Goal: Task Accomplishment & Management: Use online tool/utility

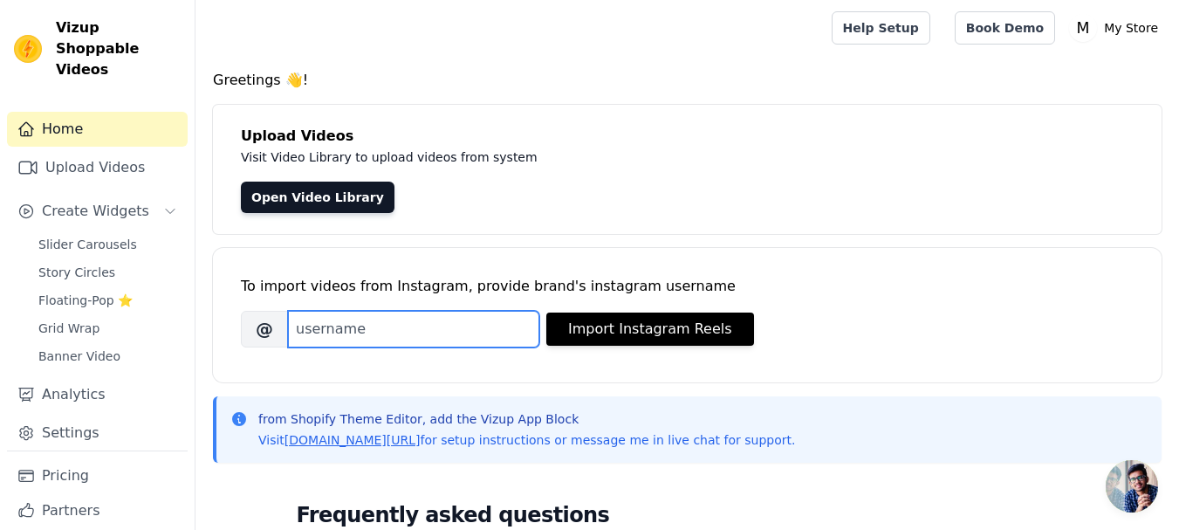
click at [425, 333] on input "Brand's Instagram Username" at bounding box center [413, 329] width 251 height 37
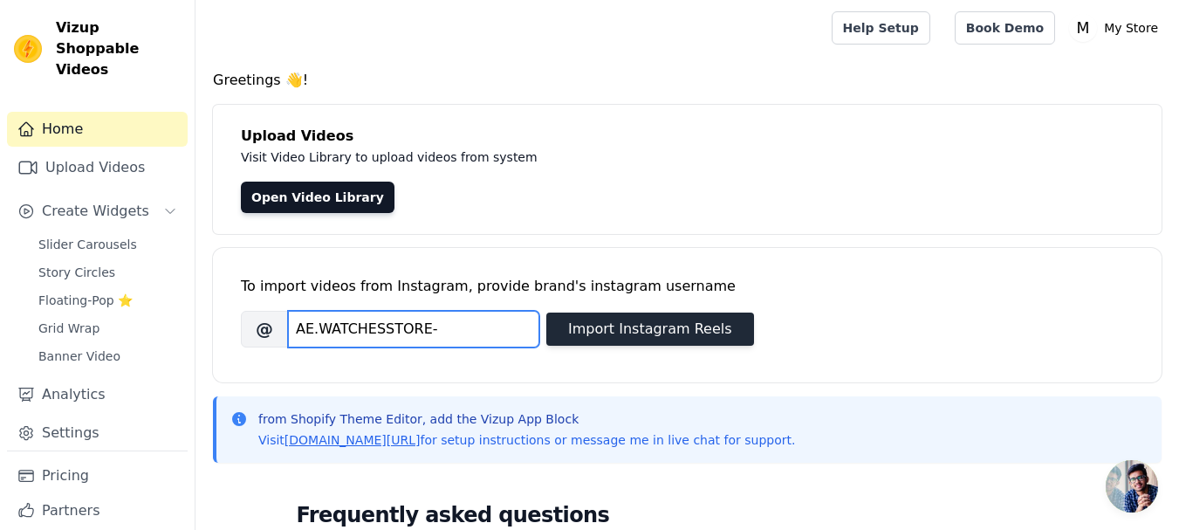
type input "AE.WATCHESSTORE-"
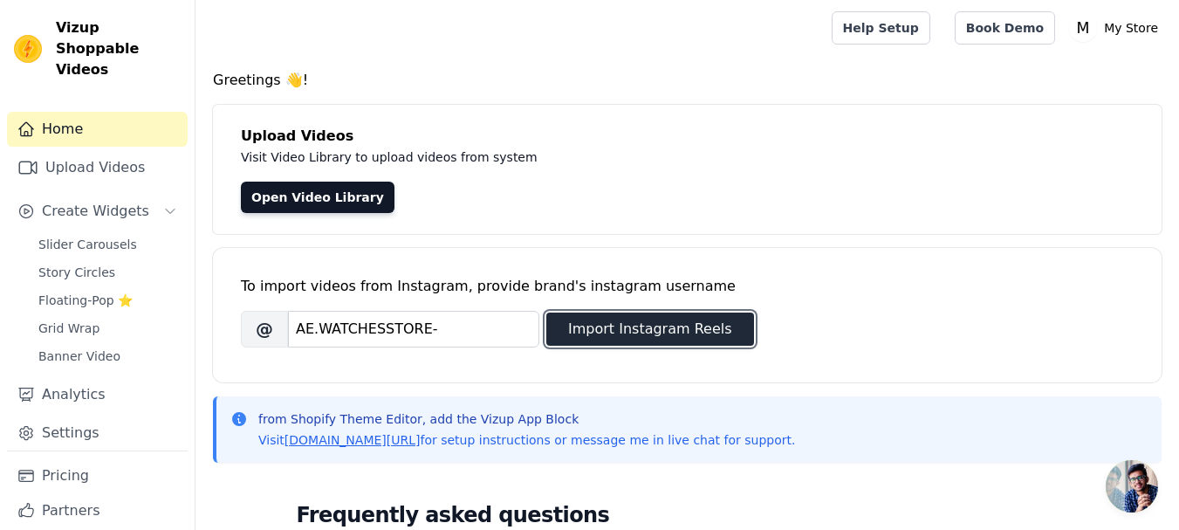
click at [595, 331] on button "Import Instagram Reels" at bounding box center [650, 329] width 208 height 33
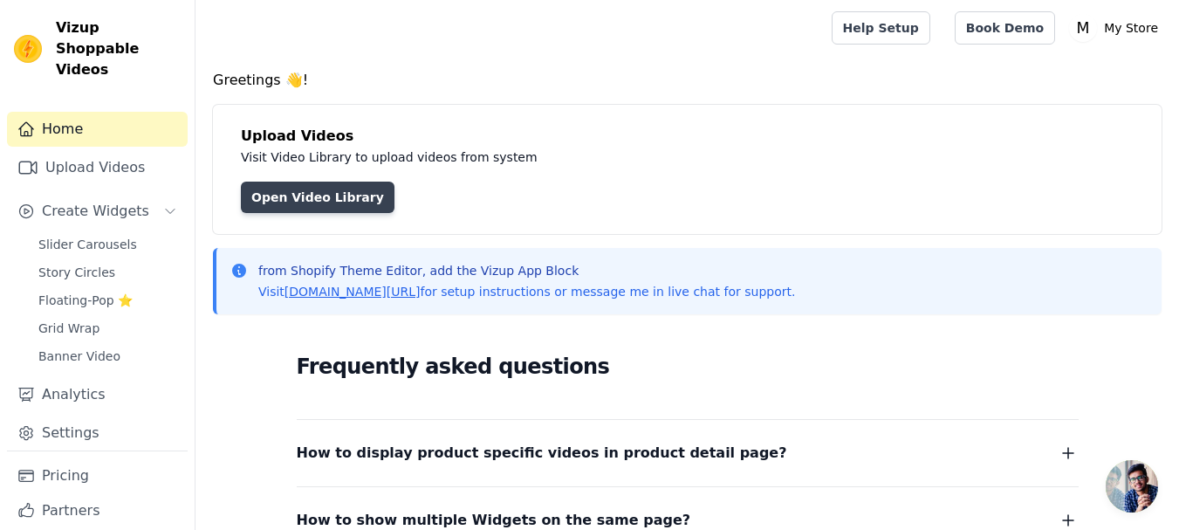
click at [309, 202] on link "Open Video Library" at bounding box center [318, 197] width 154 height 31
click at [285, 193] on link "Open Video Library" at bounding box center [318, 197] width 154 height 31
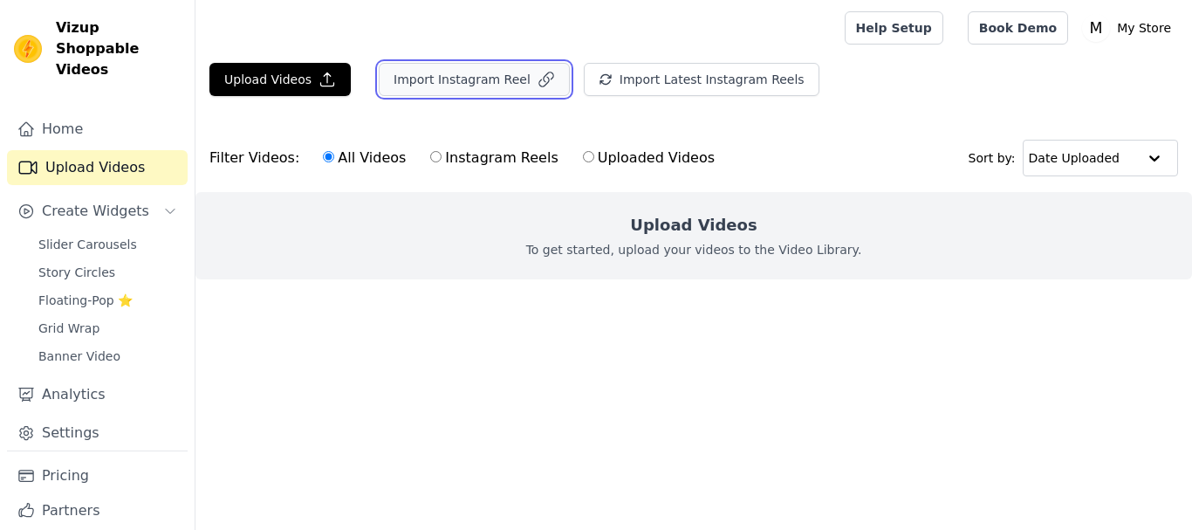
click at [466, 86] on button "Import Instagram Reel" at bounding box center [474, 79] width 191 height 33
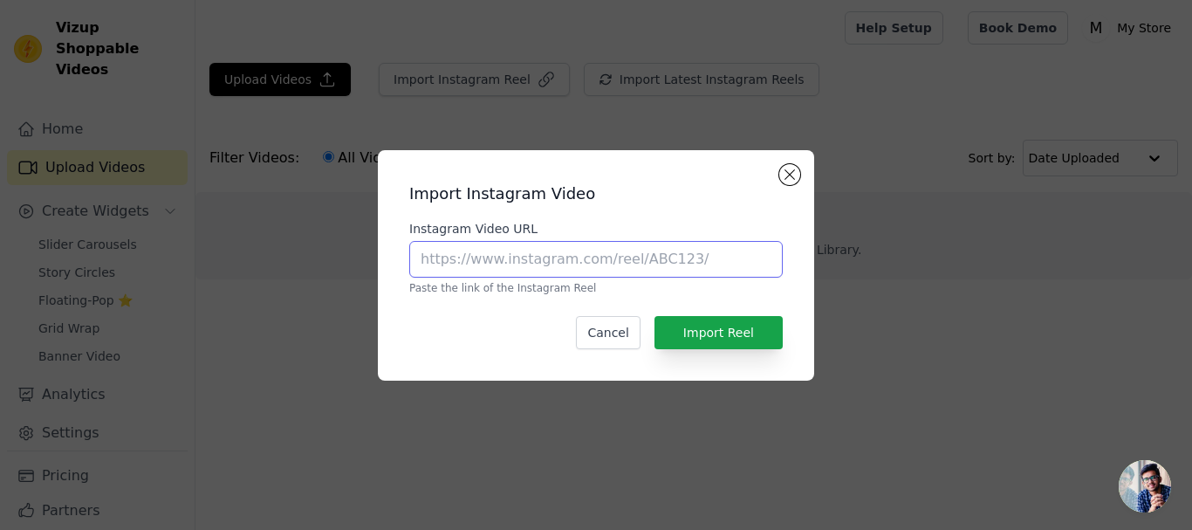
click at [502, 259] on input "Instagram Video URL" at bounding box center [596, 259] width 374 height 37
paste input "https://www.instagram.com/reel/DLxFD1KRcKR/?igsh=MXNpNG0wbW8zYTRsMA%3D%3D"
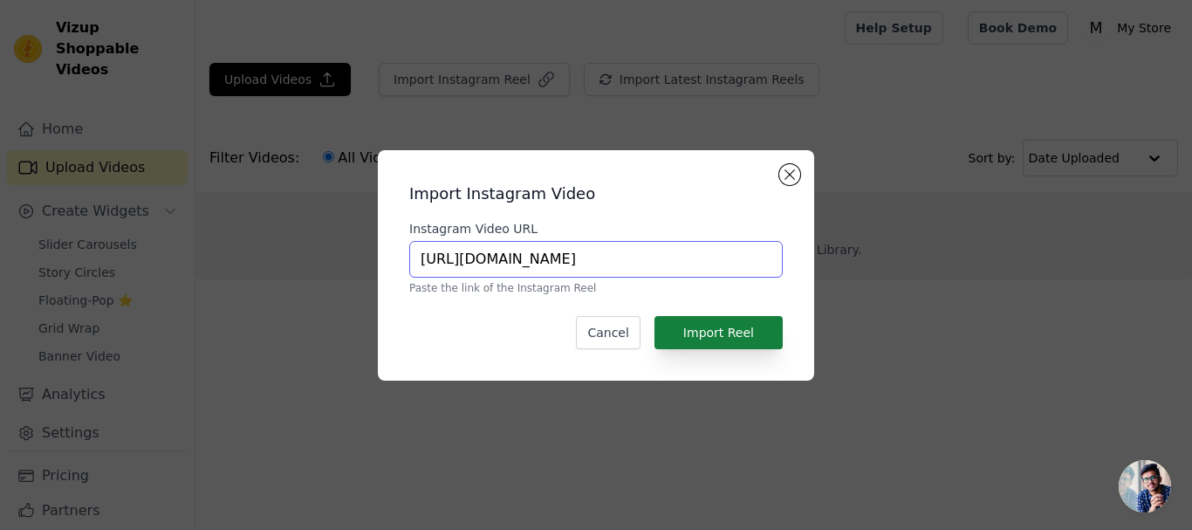
type input "https://www.instagram.com/reel/DLxFD1KRcKR/?igsh=MXNpNG0wbW8zYTRsMA%3D%3D"
click at [718, 331] on button "Import Reel" at bounding box center [719, 332] width 128 height 33
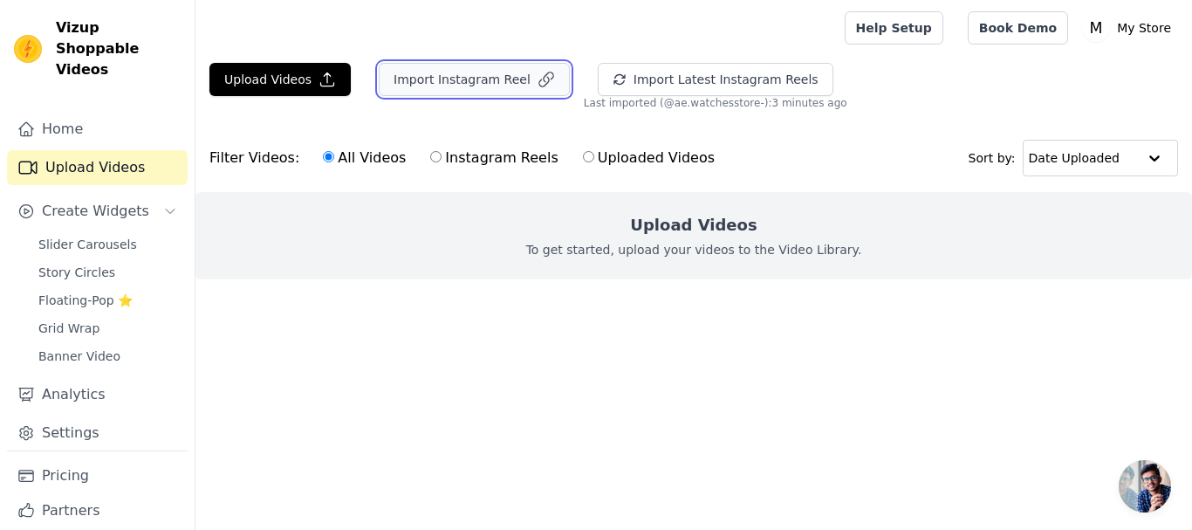
click at [481, 88] on button "Import Instagram Reel" at bounding box center [474, 79] width 191 height 33
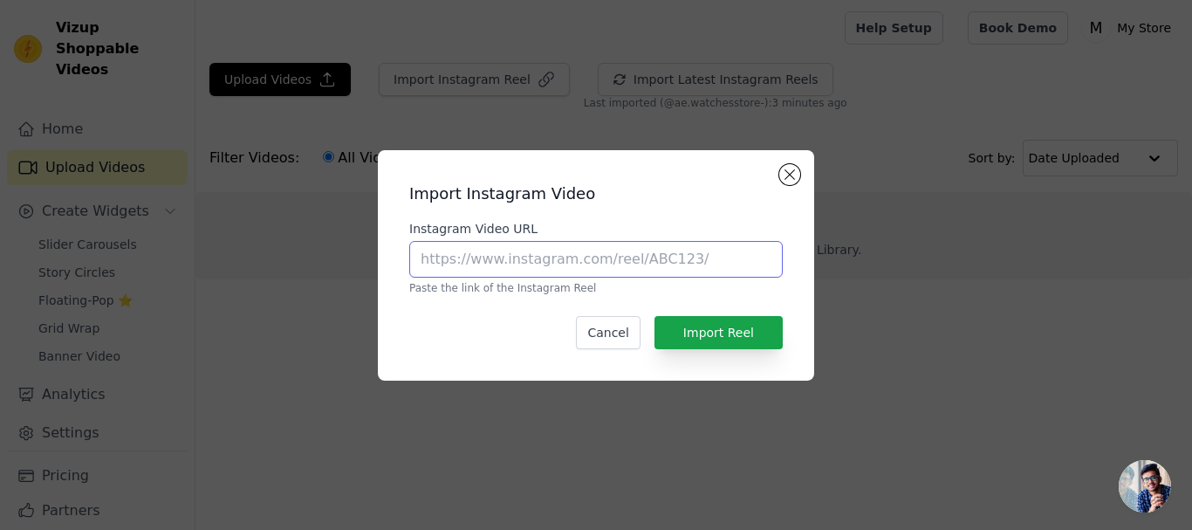
click at [573, 274] on input "Instagram Video URL" at bounding box center [596, 259] width 374 height 37
paste input "https://www.instagram.com/reel/DLxFD1KRcKR/?igsh=MXNpNG0wbW8zYTRsMA%3D%3D"
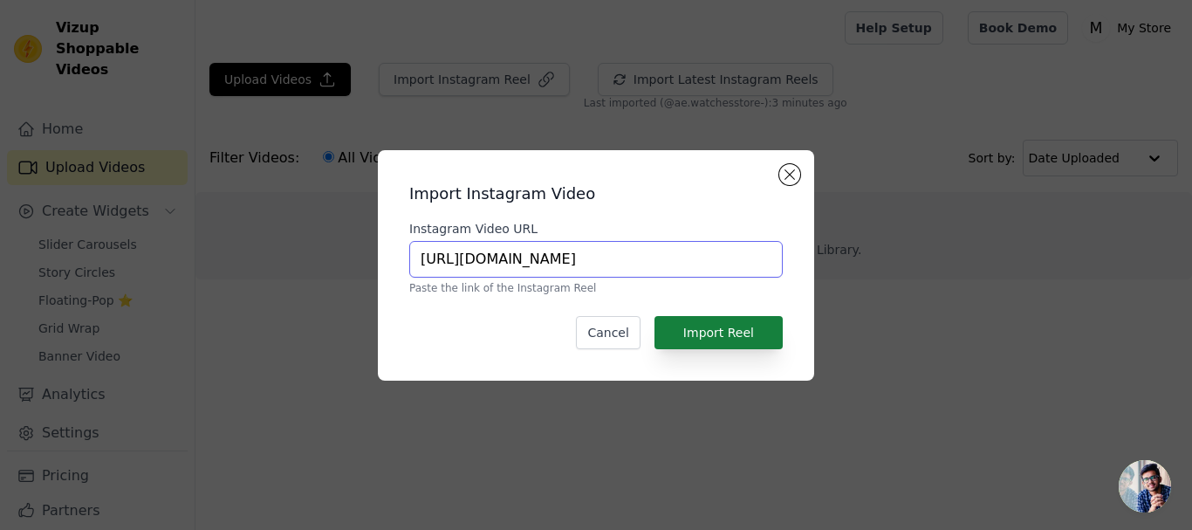
type input "https://www.instagram.com/reel/DLxFD1KRcKR/?igsh=MXNpNG0wbW8zYTRsMA%3D%3D"
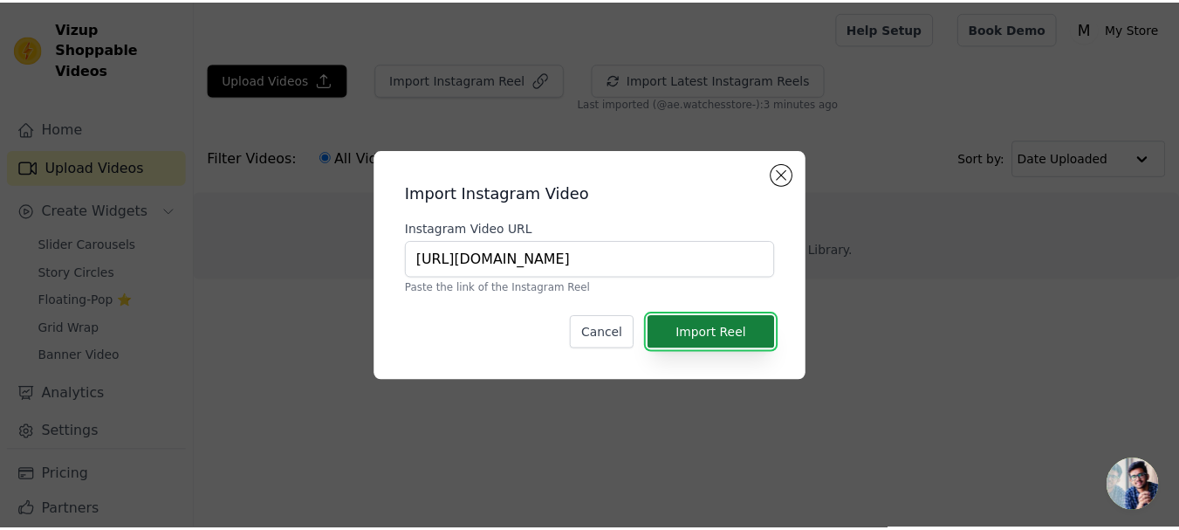
scroll to position [0, 0]
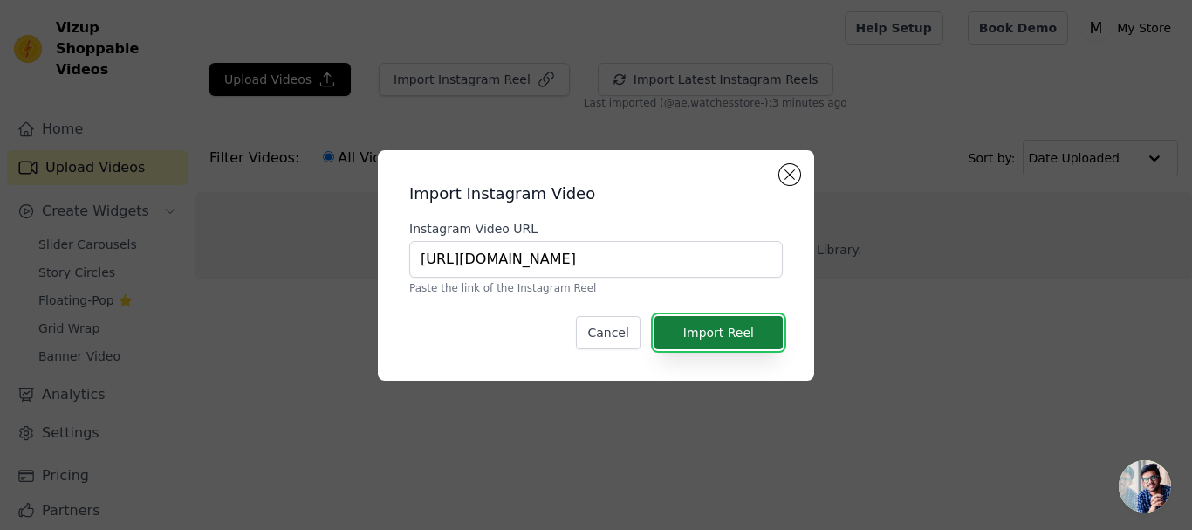
click at [731, 323] on button "Import Reel" at bounding box center [719, 332] width 128 height 33
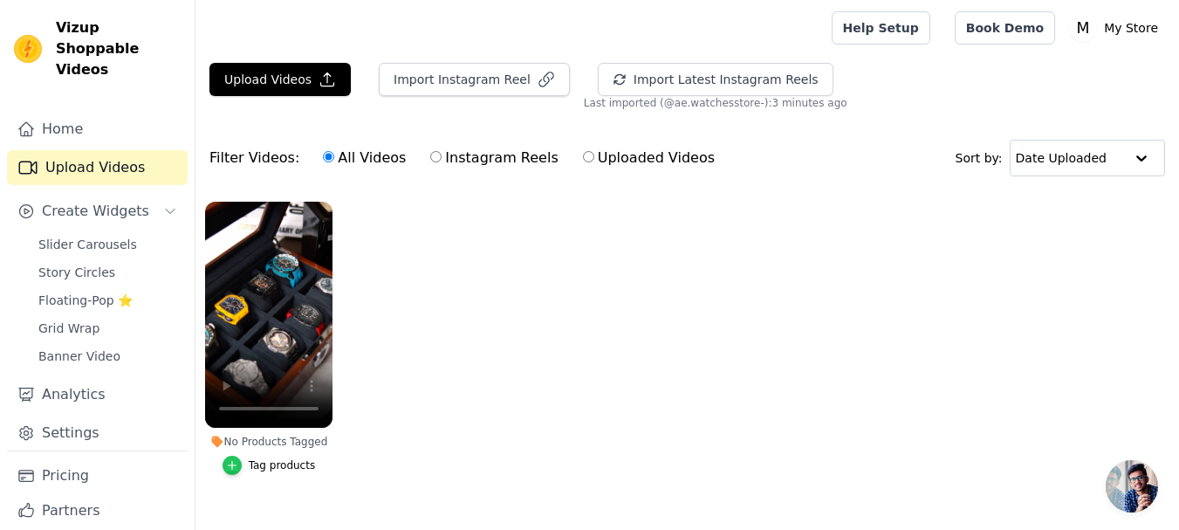
click at [238, 461] on icon "button" at bounding box center [232, 465] width 12 height 12
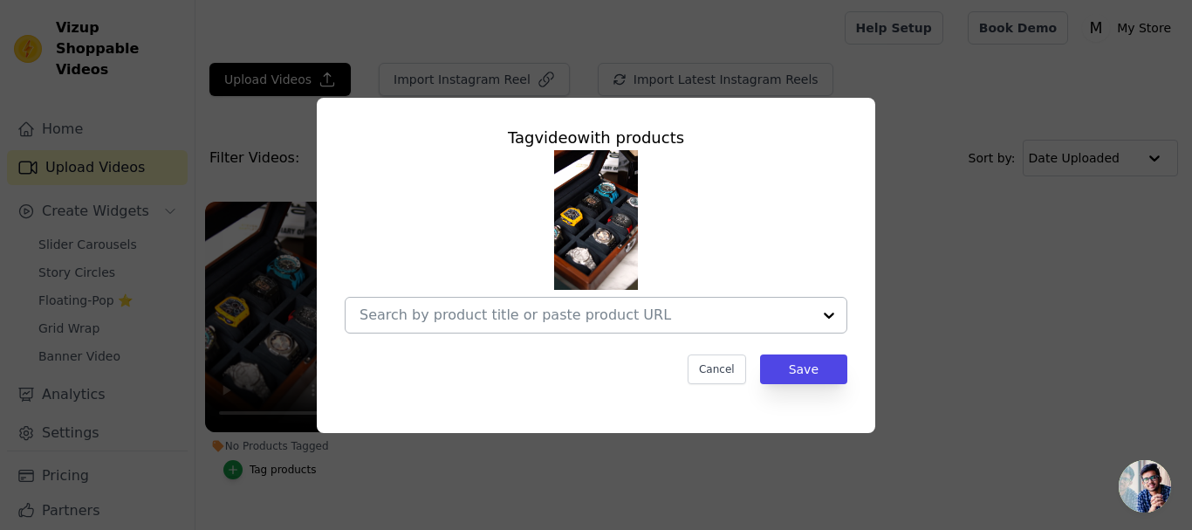
click at [825, 315] on div at bounding box center [829, 315] width 35 height 35
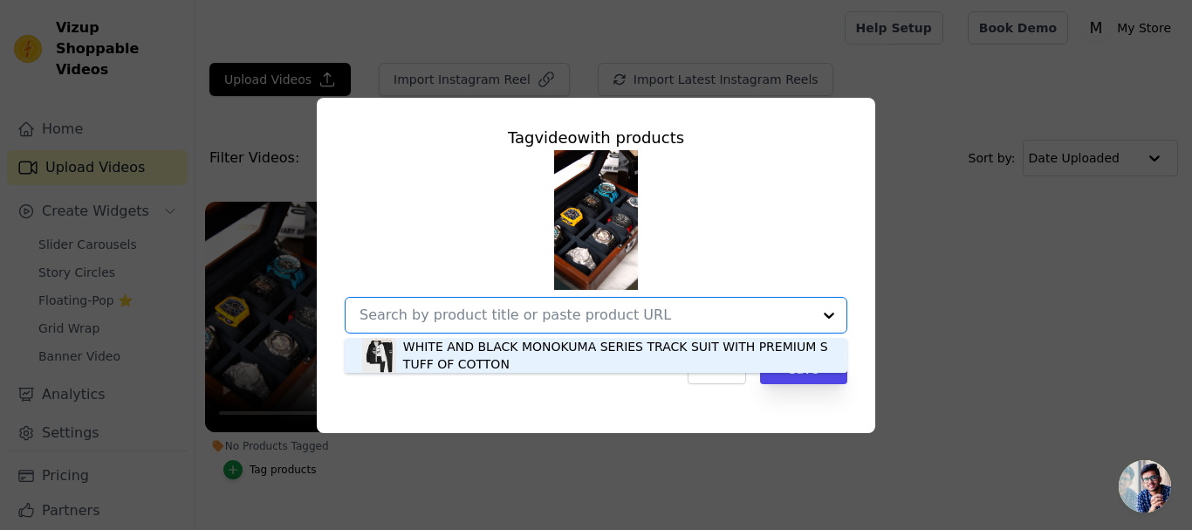
click at [656, 308] on input "No Products Tagged Tag video with products WHITE AND BLACK MONOKUMA SERIES TRAC…" at bounding box center [586, 314] width 452 height 17
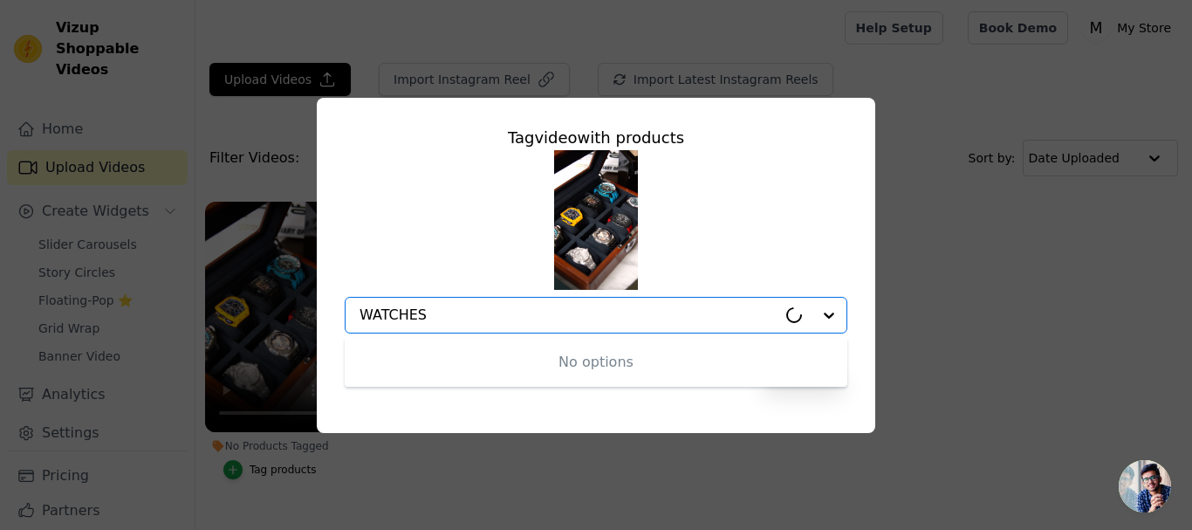
type input "WATCHES"
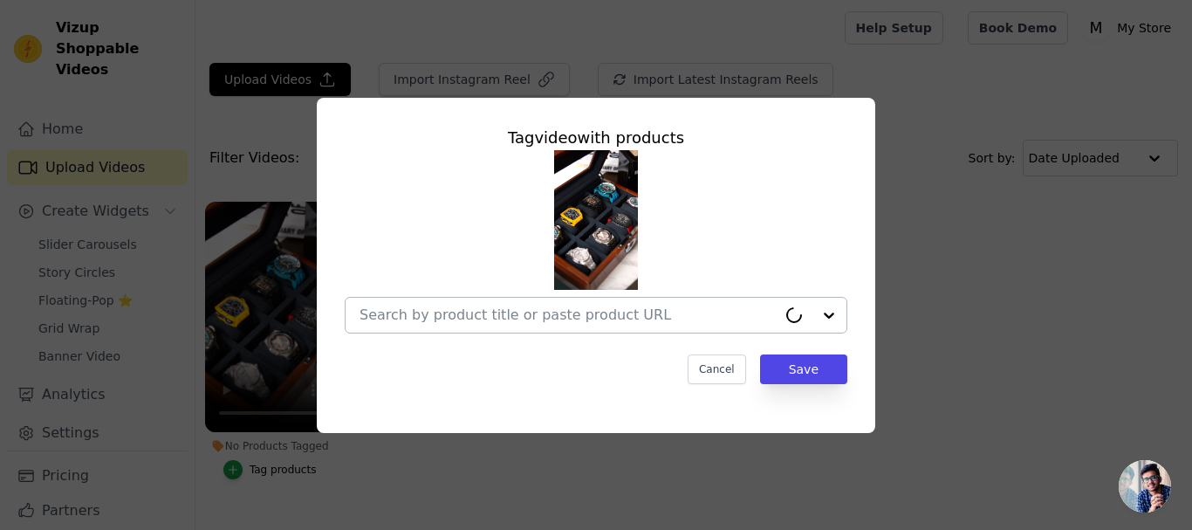
click at [828, 317] on div at bounding box center [812, 315] width 70 height 35
drag, startPoint x: 833, startPoint y: 312, endPoint x: 814, endPoint y: 373, distance: 64.1
click at [814, 373] on div "Tag video with products Cancel Save" at bounding box center [596, 255] width 531 height 286
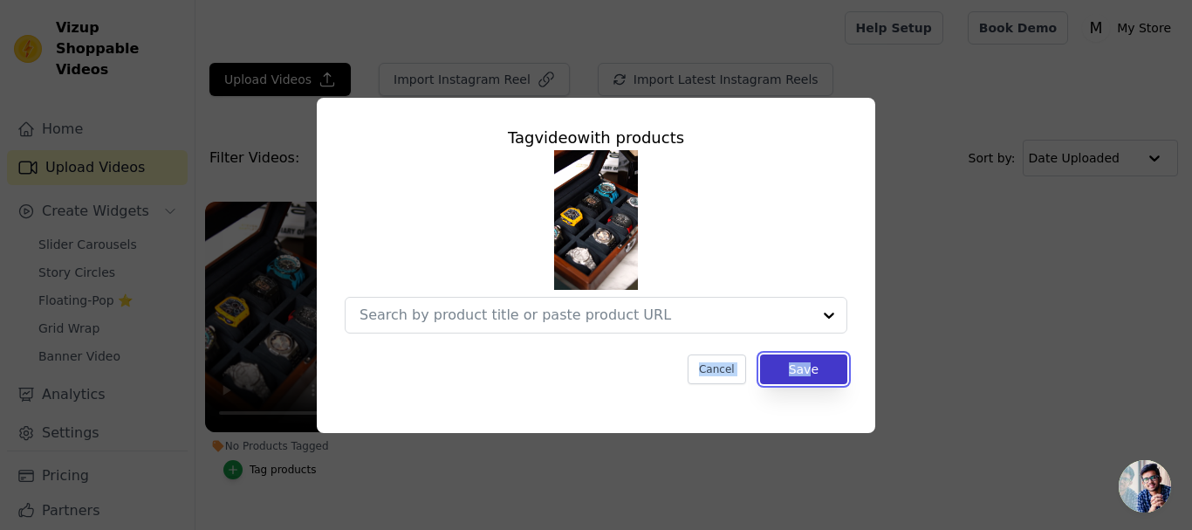
click at [814, 373] on button "Save" at bounding box center [803, 369] width 87 height 30
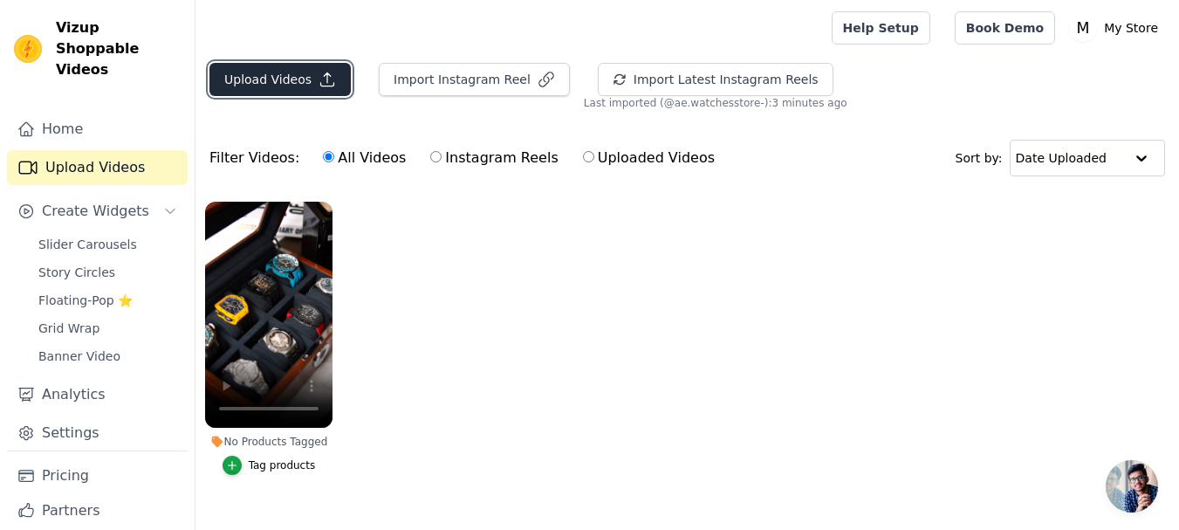
click at [320, 78] on icon "button" at bounding box center [327, 79] width 17 height 17
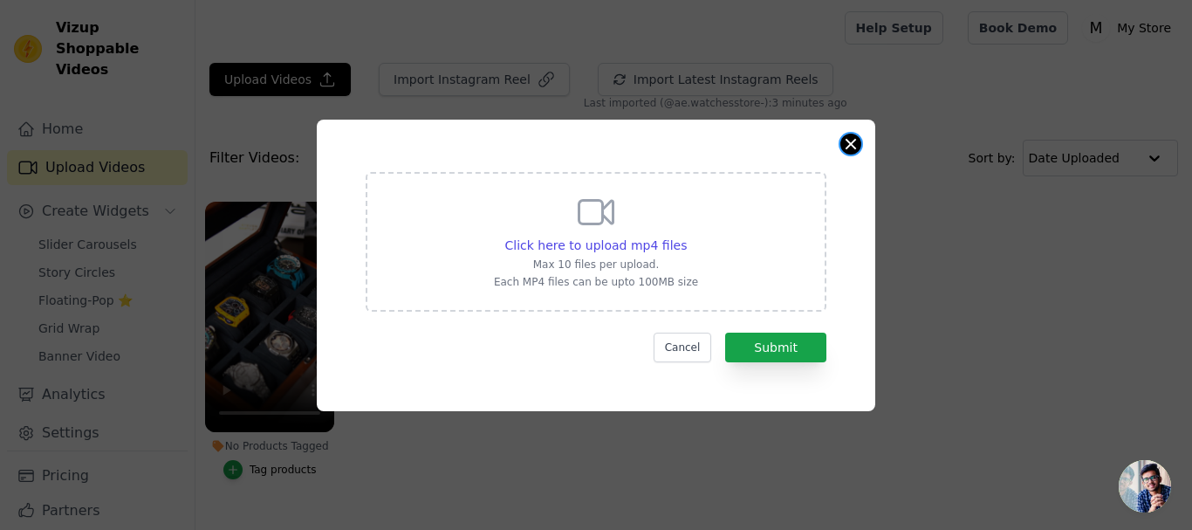
click at [844, 138] on button "Close modal" at bounding box center [851, 144] width 21 height 21
